Goal: Information Seeking & Learning: Learn about a topic

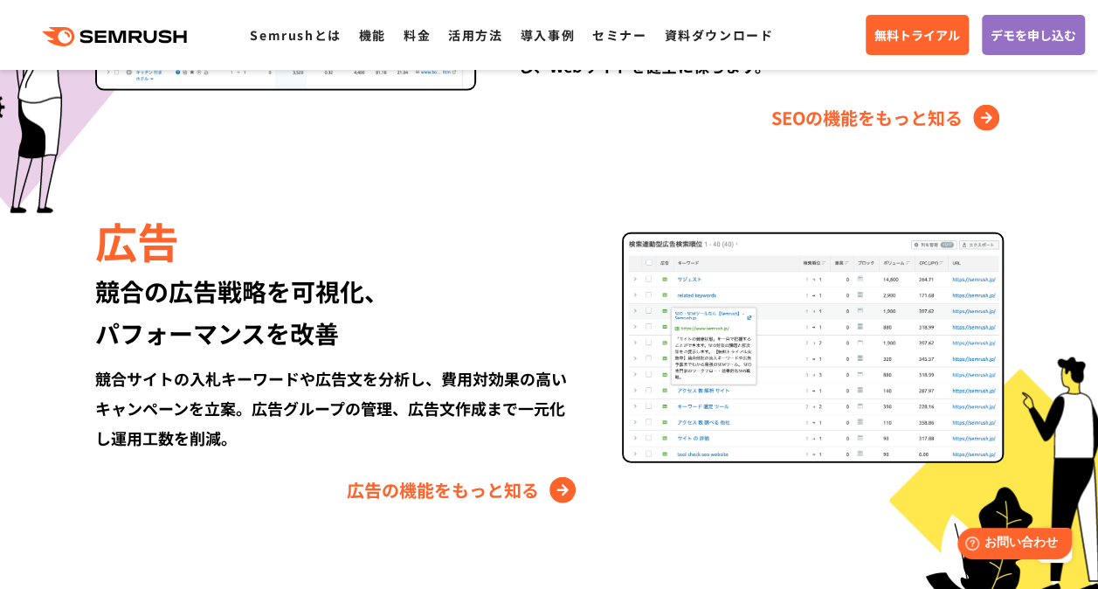
scroll to position [1960, 0]
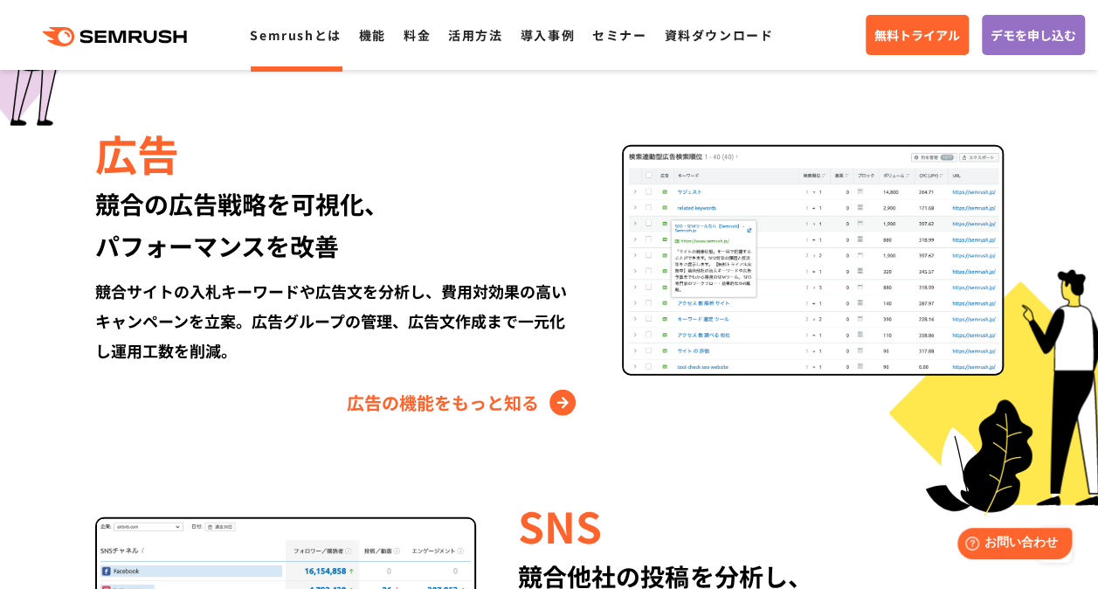
click at [292, 38] on link "Semrushとは" at bounding box center [295, 34] width 91 height 17
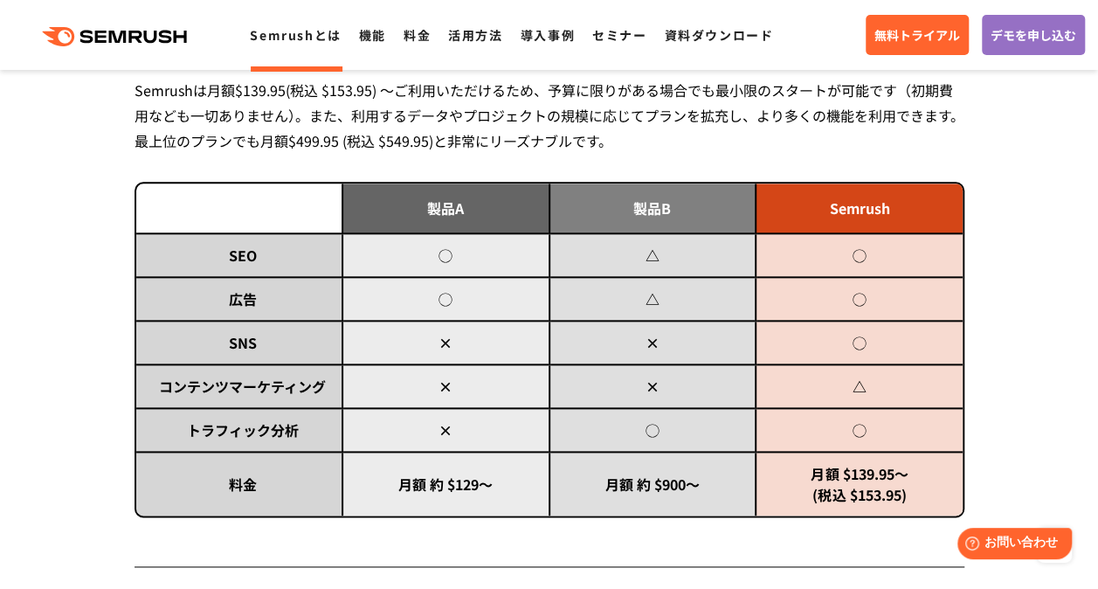
scroll to position [881, 0]
